Goal: Task Accomplishment & Management: Use online tool/utility

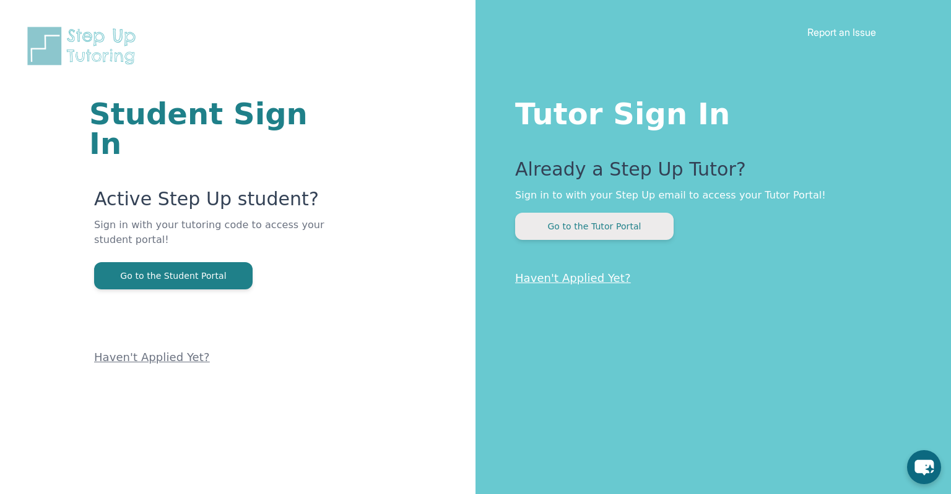
click at [550, 230] on button "Go to the Tutor Portal" at bounding box center [594, 226] width 158 height 27
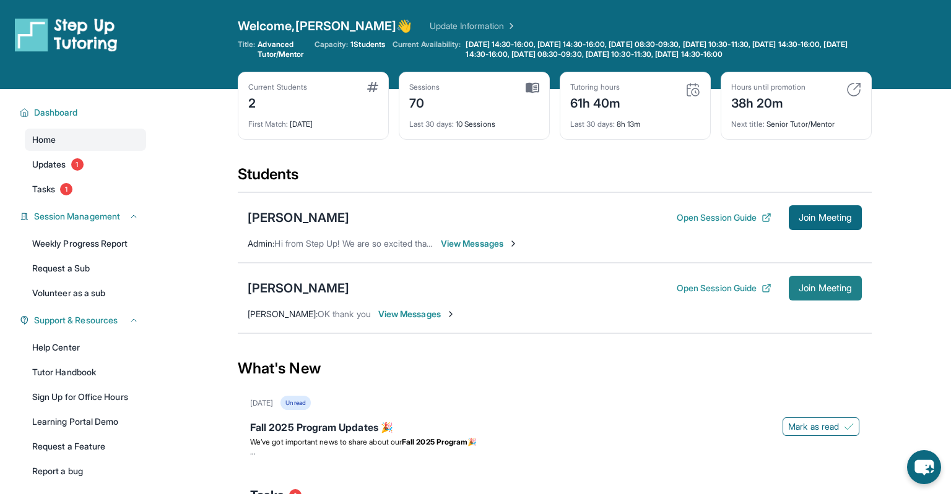
click at [808, 292] on span "Join Meeting" at bounding box center [824, 288] width 53 height 7
